Goal: Information Seeking & Learning: Learn about a topic

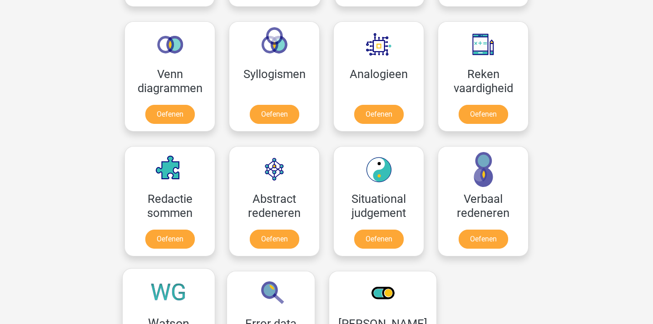
scroll to position [528, 0]
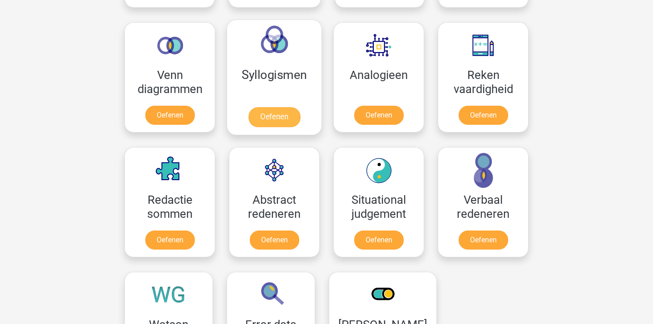
click at [270, 115] on link "Oefenen" at bounding box center [274, 117] width 52 height 20
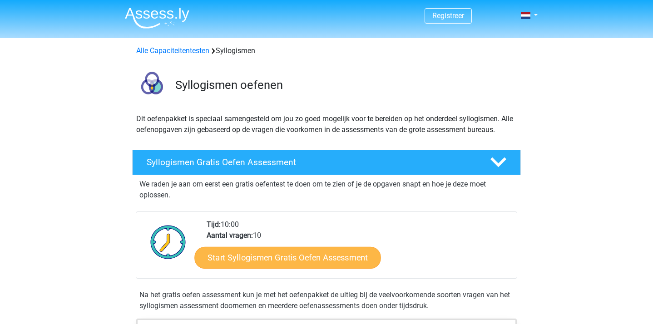
click at [268, 258] on link "Start Syllogismen Gratis Oefen Assessment" at bounding box center [288, 258] width 187 height 22
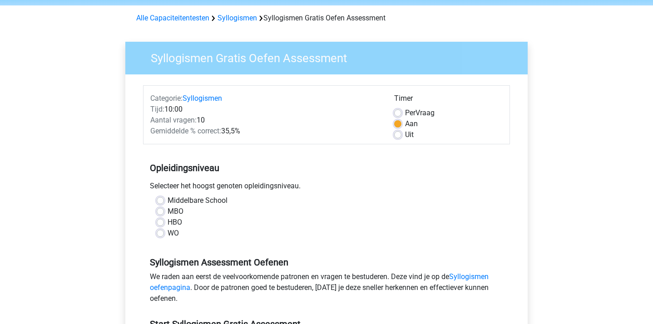
scroll to position [35, 0]
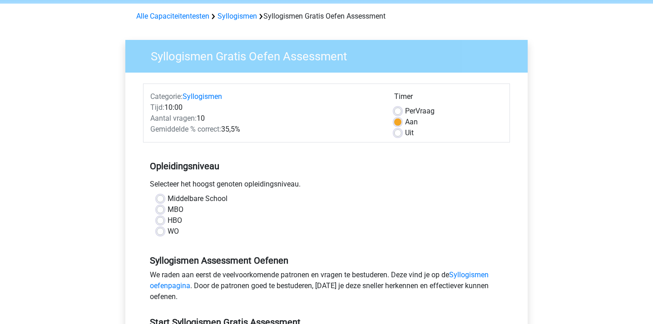
click at [168, 230] on label "WO" at bounding box center [173, 231] width 11 height 11
click at [157, 230] on input "WO" at bounding box center [160, 230] width 7 height 9
radio input "true"
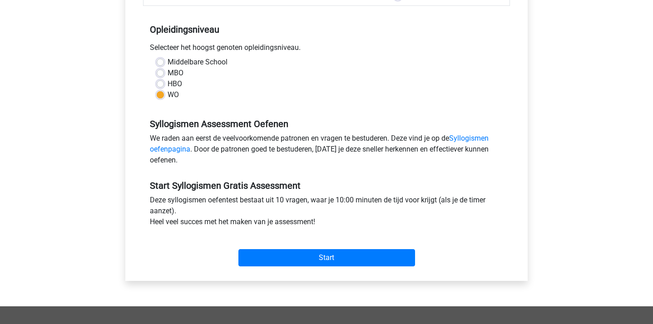
scroll to position [172, 0]
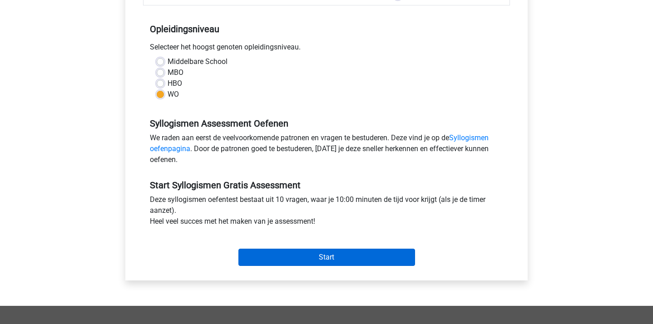
click at [306, 256] on input "Start" at bounding box center [326, 257] width 177 height 17
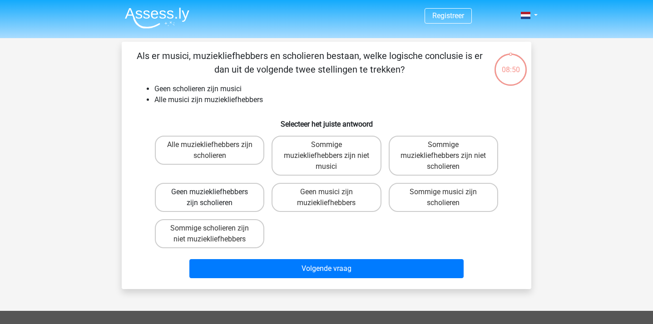
click at [217, 198] on label "Geen muziekliefhebbers zijn scholieren" at bounding box center [209, 197] width 109 height 29
click at [216, 198] on input "Geen muziekliefhebbers zijn scholieren" at bounding box center [213, 195] width 6 height 6
radio input "true"
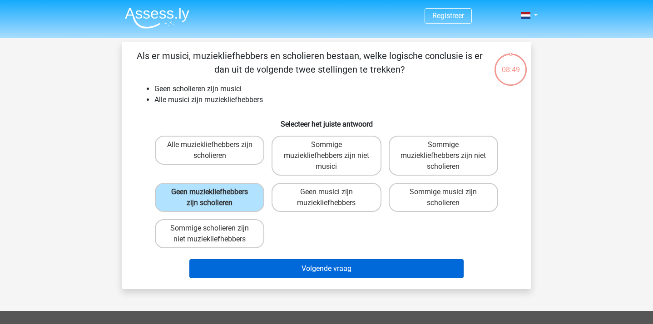
click at [327, 268] on button "Volgende vraag" at bounding box center [326, 268] width 275 height 19
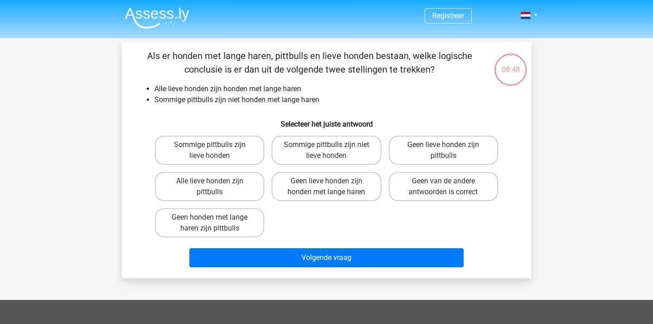
scroll to position [42, 0]
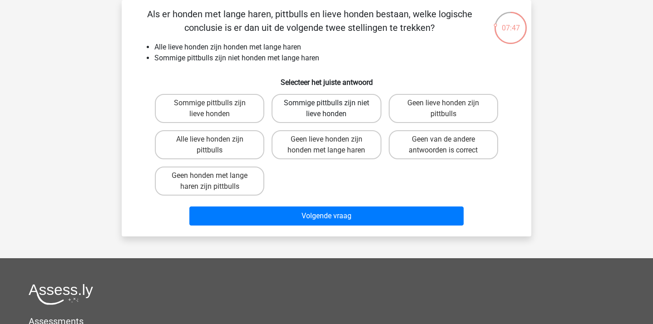
click at [311, 110] on label "Sommige pittbulls zijn niet lieve honden" at bounding box center [325, 108] width 109 height 29
click at [326, 109] on input "Sommige pittbulls zijn niet lieve honden" at bounding box center [329, 106] width 6 height 6
radio input "true"
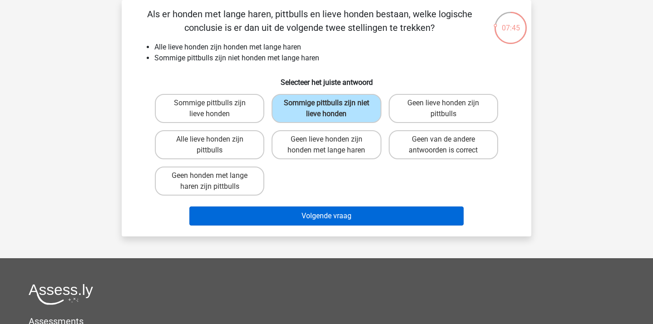
click at [321, 216] on button "Volgende vraag" at bounding box center [326, 216] width 275 height 19
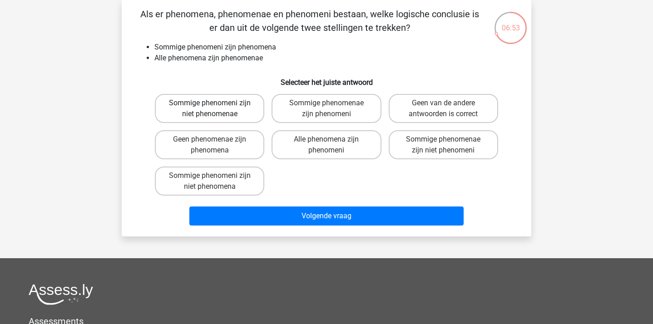
click at [222, 108] on label "Sommige phenomeni zijn niet phenomenae" at bounding box center [209, 108] width 109 height 29
click at [216, 108] on input "Sommige phenomeni zijn niet phenomenae" at bounding box center [213, 106] width 6 height 6
radio input "true"
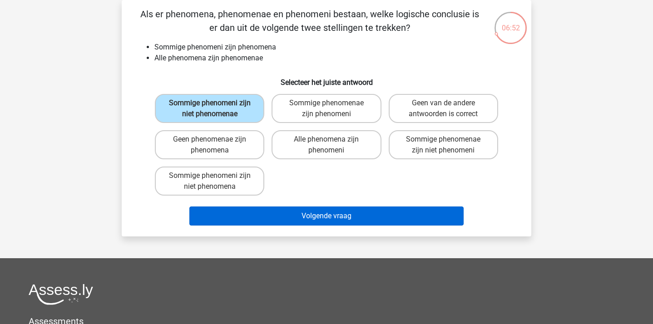
click at [330, 216] on button "Volgende vraag" at bounding box center [326, 216] width 275 height 19
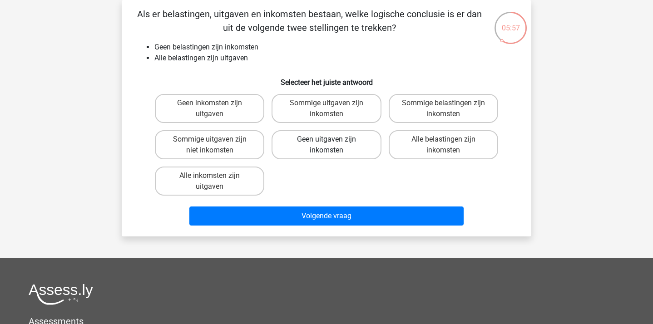
click at [315, 142] on label "Geen uitgaven zijn inkomsten" at bounding box center [325, 144] width 109 height 29
click at [326, 142] on input "Geen uitgaven zijn inkomsten" at bounding box center [329, 142] width 6 height 6
radio input "true"
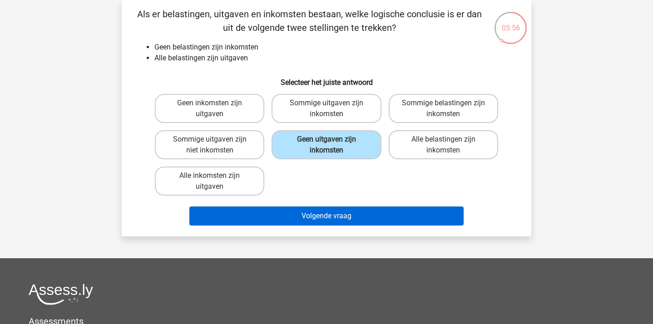
click at [312, 213] on button "Volgende vraag" at bounding box center [326, 216] width 275 height 19
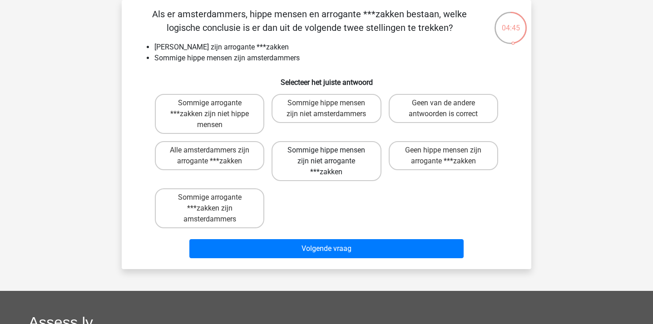
click at [322, 155] on label "Sommige hippe mensen zijn niet arrogante ***zakken" at bounding box center [325, 161] width 109 height 40
click at [326, 155] on input "Sommige hippe mensen zijn niet arrogante ***zakken" at bounding box center [329, 153] width 6 height 6
radio input "true"
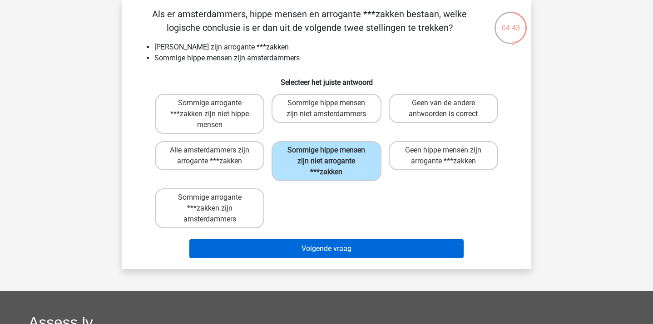
click at [321, 245] on button "Volgende vraag" at bounding box center [326, 248] width 275 height 19
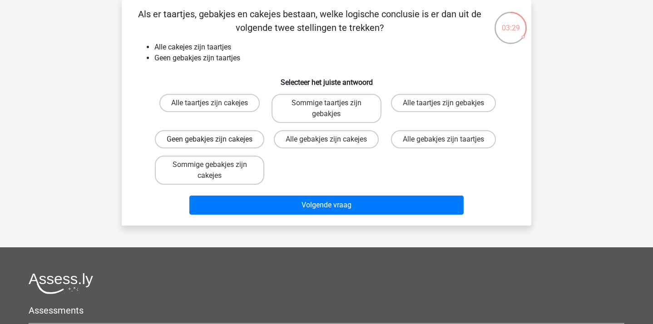
click at [216, 146] on label "Geen gebakjes zijn cakejes" at bounding box center [209, 139] width 109 height 18
click at [216, 145] on input "Geen gebakjes zijn cakejes" at bounding box center [213, 142] width 6 height 6
radio input "true"
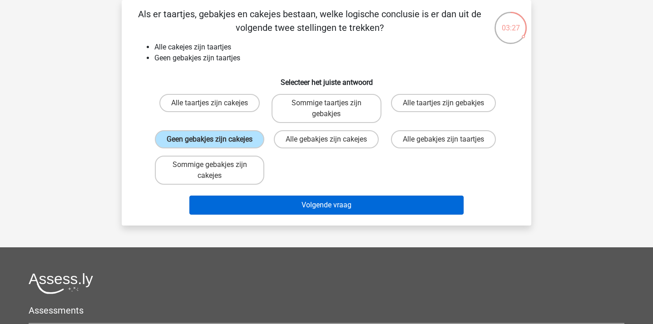
click at [318, 215] on button "Volgende vraag" at bounding box center [326, 205] width 275 height 19
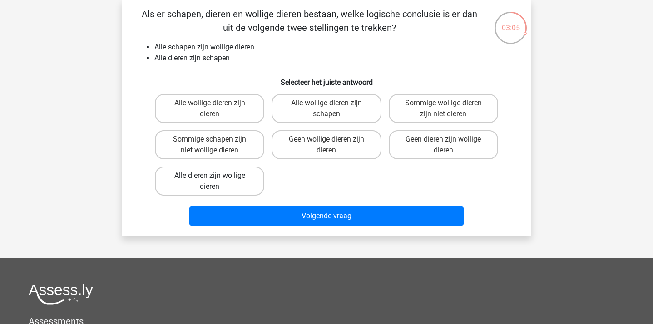
click at [212, 173] on label "Alle dieren zijn wollige dieren" at bounding box center [209, 181] width 109 height 29
click at [212, 176] on input "Alle dieren zijn wollige dieren" at bounding box center [213, 179] width 6 height 6
radio input "true"
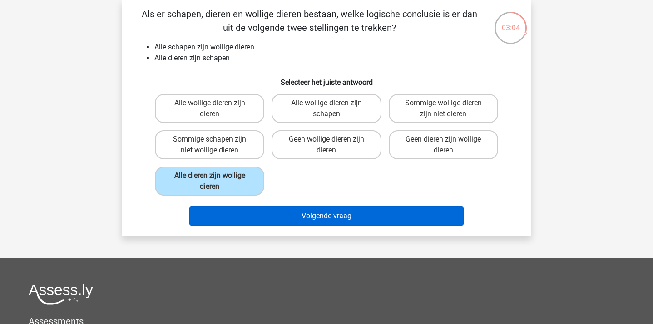
click at [306, 217] on button "Volgende vraag" at bounding box center [326, 216] width 275 height 19
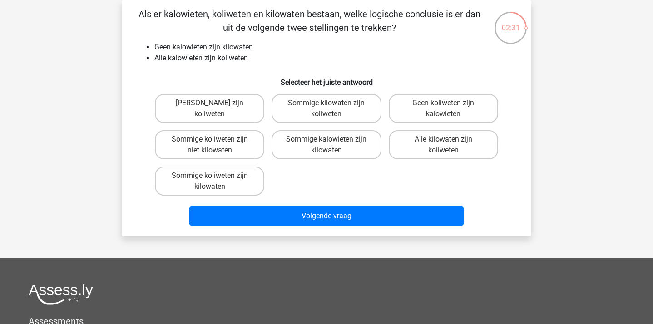
click at [211, 109] on input "Geen kilowaten zijn koliweten" at bounding box center [213, 106] width 6 height 6
radio input "true"
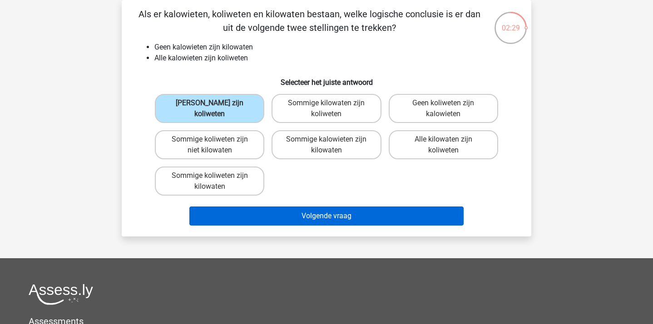
click at [316, 212] on button "Volgende vraag" at bounding box center [326, 216] width 275 height 19
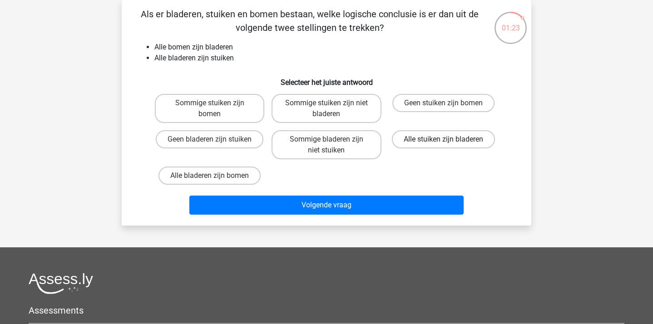
click at [427, 138] on label "Alle stuiken zijn bladeren" at bounding box center [443, 139] width 103 height 18
click at [443, 139] on input "Alle stuiken zijn bladeren" at bounding box center [446, 142] width 6 height 6
radio input "true"
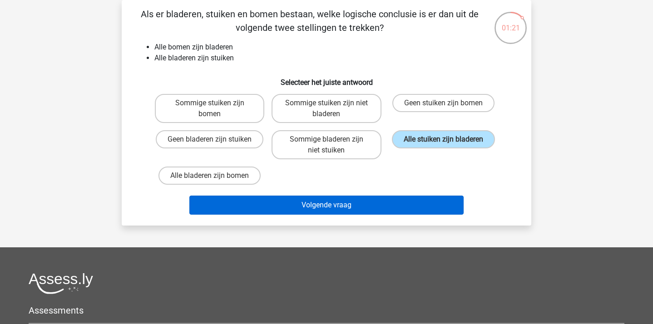
click at [333, 205] on button "Volgende vraag" at bounding box center [326, 205] width 275 height 19
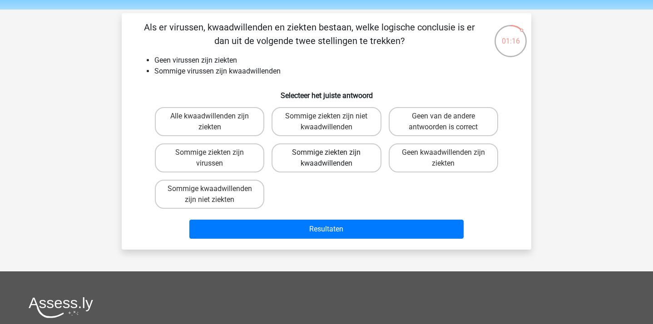
scroll to position [25, 0]
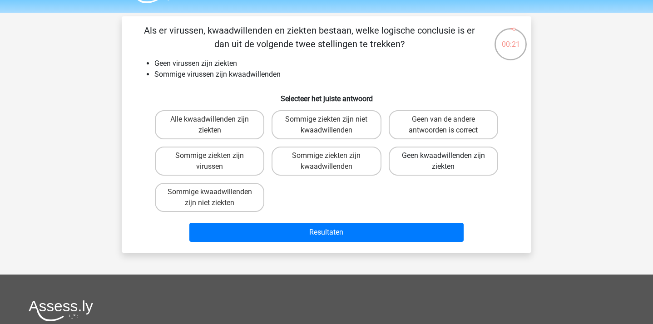
click at [439, 157] on label "Geen kwaadwillenden zijn ziekten" at bounding box center [443, 161] width 109 height 29
click at [443, 157] on input "Geen kwaadwillenden zijn ziekten" at bounding box center [446, 159] width 6 height 6
radio input "true"
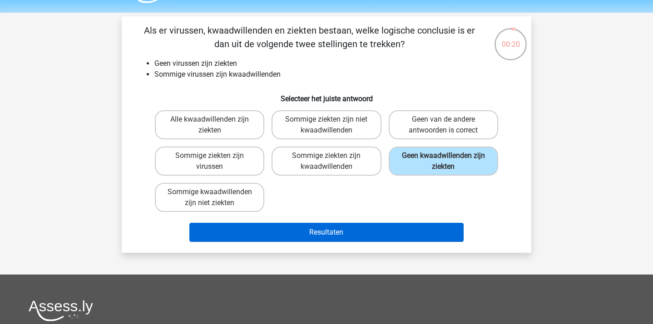
click at [330, 232] on button "Resultaten" at bounding box center [326, 232] width 275 height 19
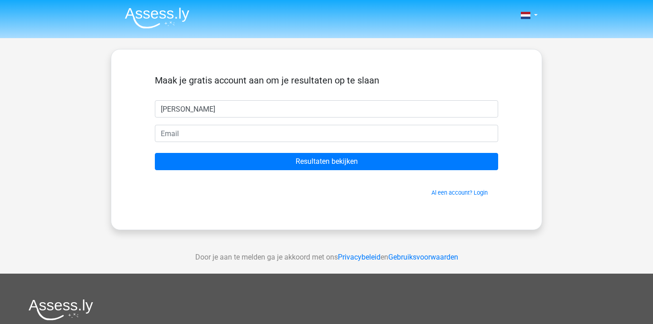
type input "[PERSON_NAME]"
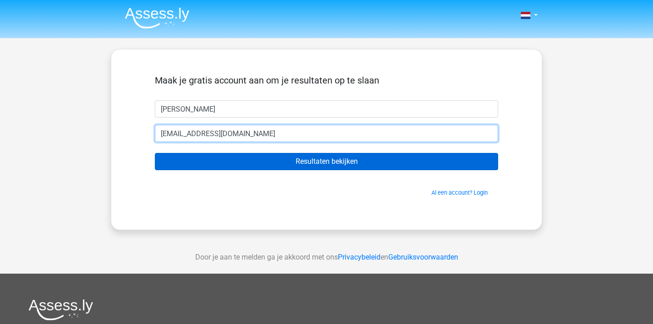
type input "[EMAIL_ADDRESS][DOMAIN_NAME]"
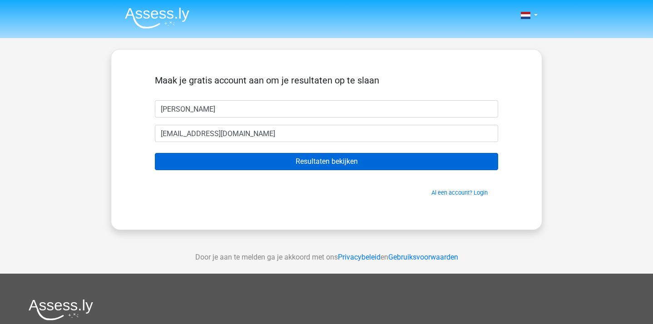
click at [282, 160] on input "Resultaten bekijken" at bounding box center [326, 161] width 343 height 17
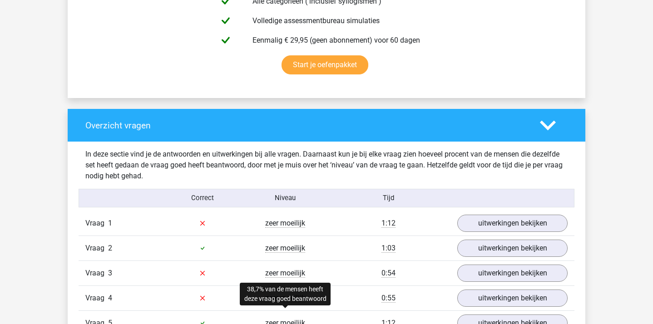
scroll to position [572, 0]
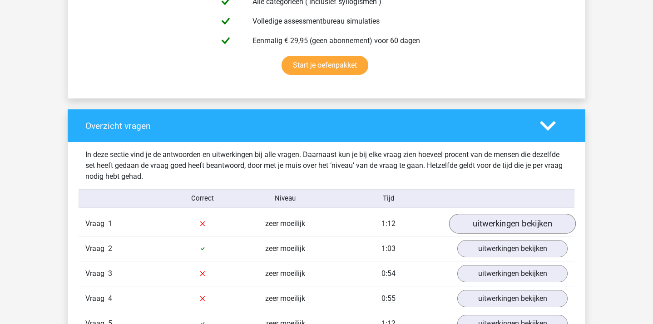
click at [527, 224] on link "uitwerkingen bekijken" at bounding box center [512, 224] width 127 height 20
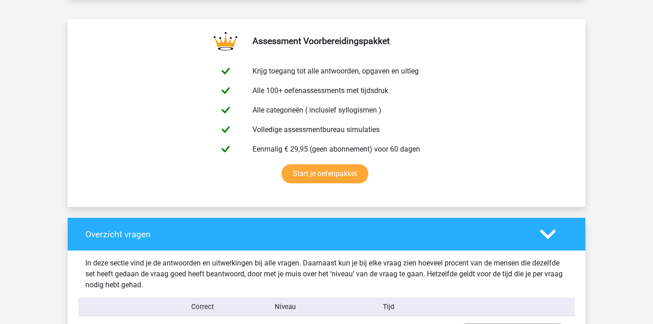
scroll to position [394, 0]
